Goal: Check status: Check status

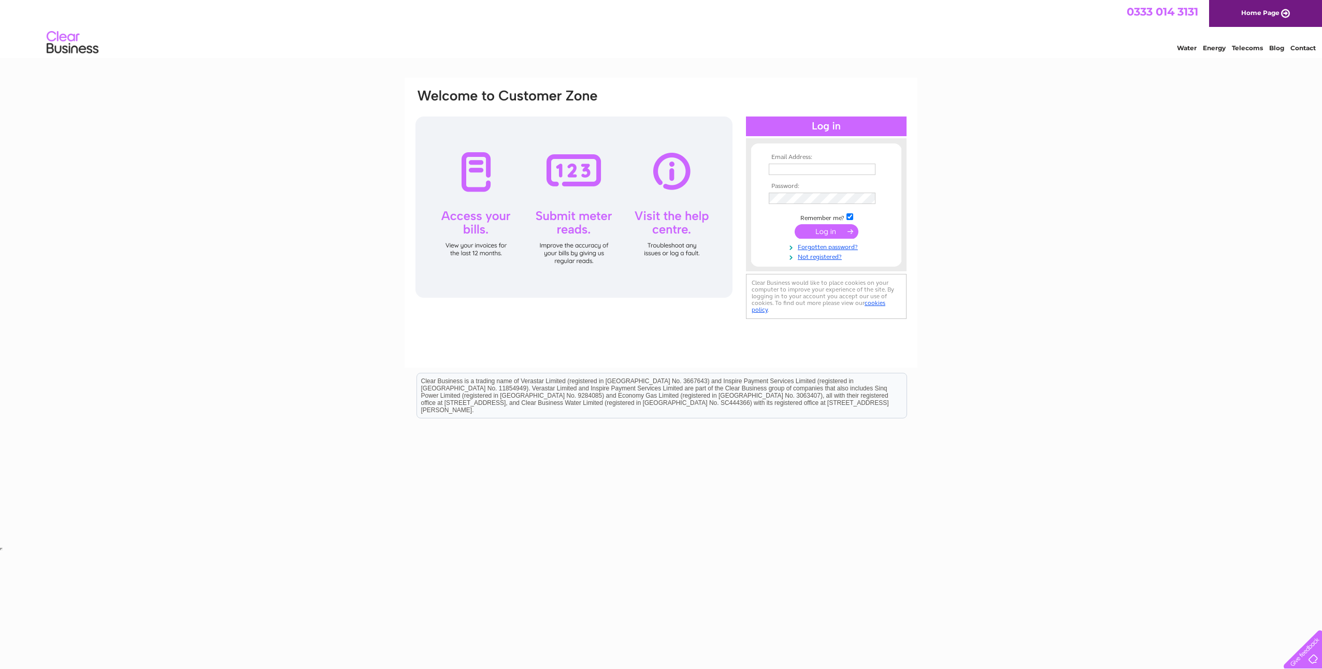
type input "andrew@dandwca.co.uk"
click at [833, 229] on input "submit" at bounding box center [827, 231] width 64 height 15
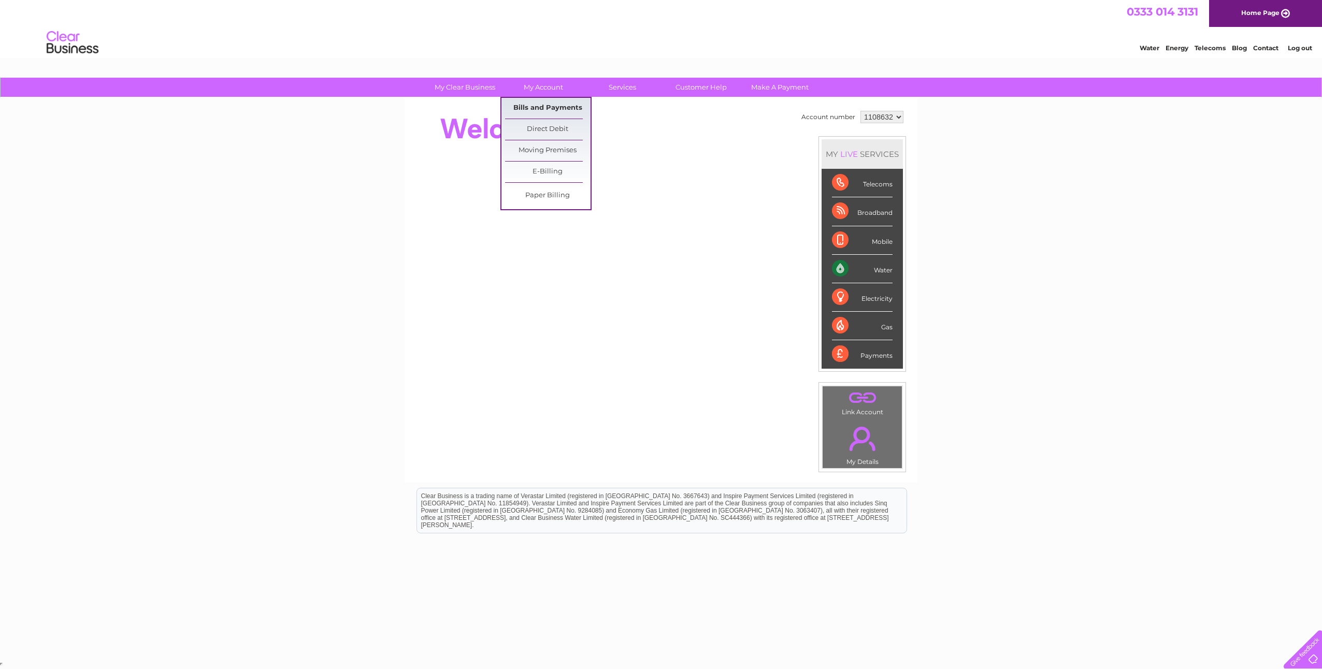
click at [550, 106] on link "Bills and Payments" at bounding box center [547, 108] width 85 height 21
